Goal: Task Accomplishment & Management: Manage account settings

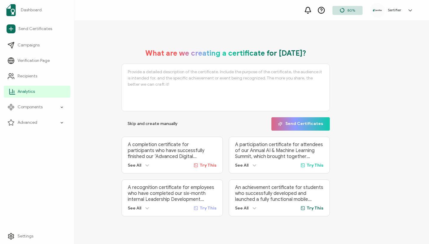
click at [33, 89] on span "Analytics" at bounding box center [26, 92] width 17 height 6
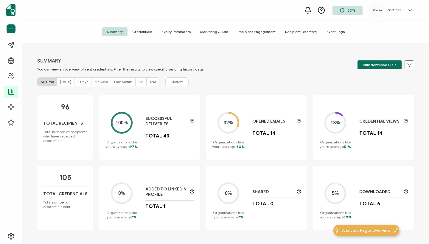
click at [146, 32] on span "Credentials" at bounding box center [141, 31] width 29 height 9
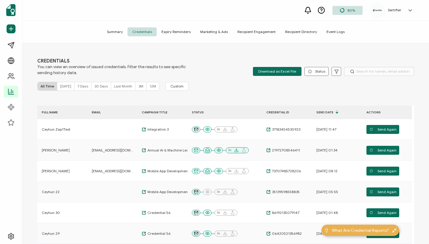
click at [324, 30] on span "Event Logs" at bounding box center [336, 31] width 28 height 9
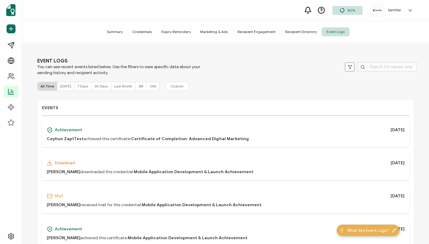
click at [411, 10] on icon at bounding box center [409, 10] width 3 height 1
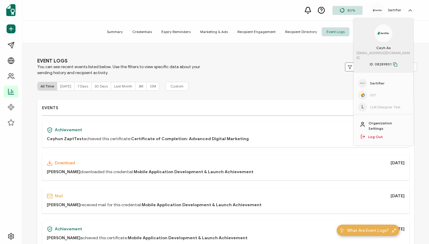
click at [378, 131] on link "Log Out" at bounding box center [375, 136] width 15 height 5
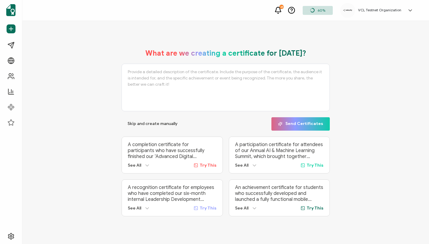
click at [406, 11] on link at bounding box center [408, 10] width 9 height 6
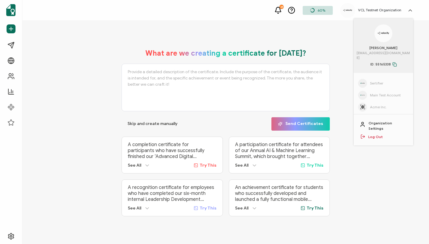
click at [373, 134] on link "Log Out" at bounding box center [375, 136] width 15 height 5
